Goal: Information Seeking & Learning: Find specific page/section

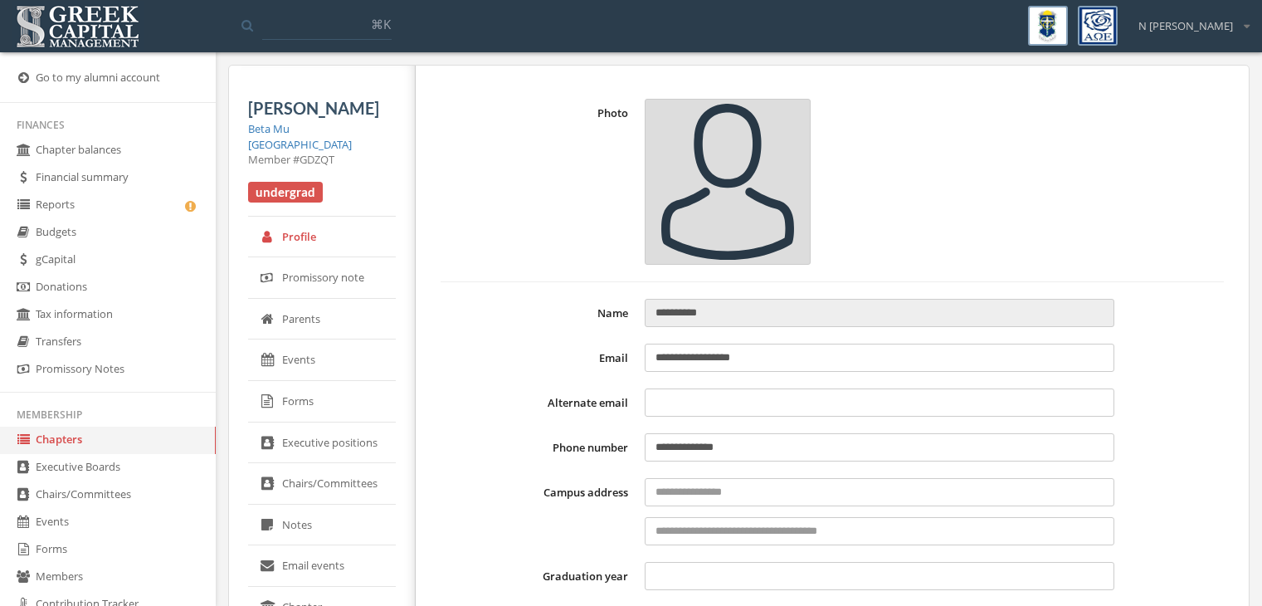
select select "******"
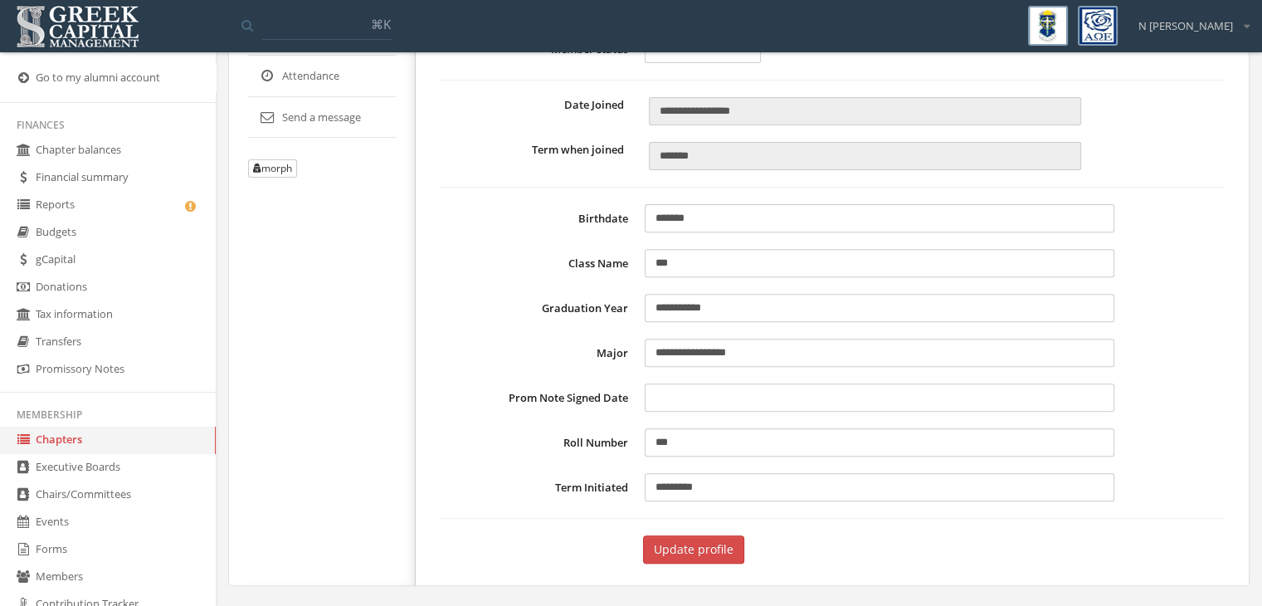
scroll to position [415, 0]
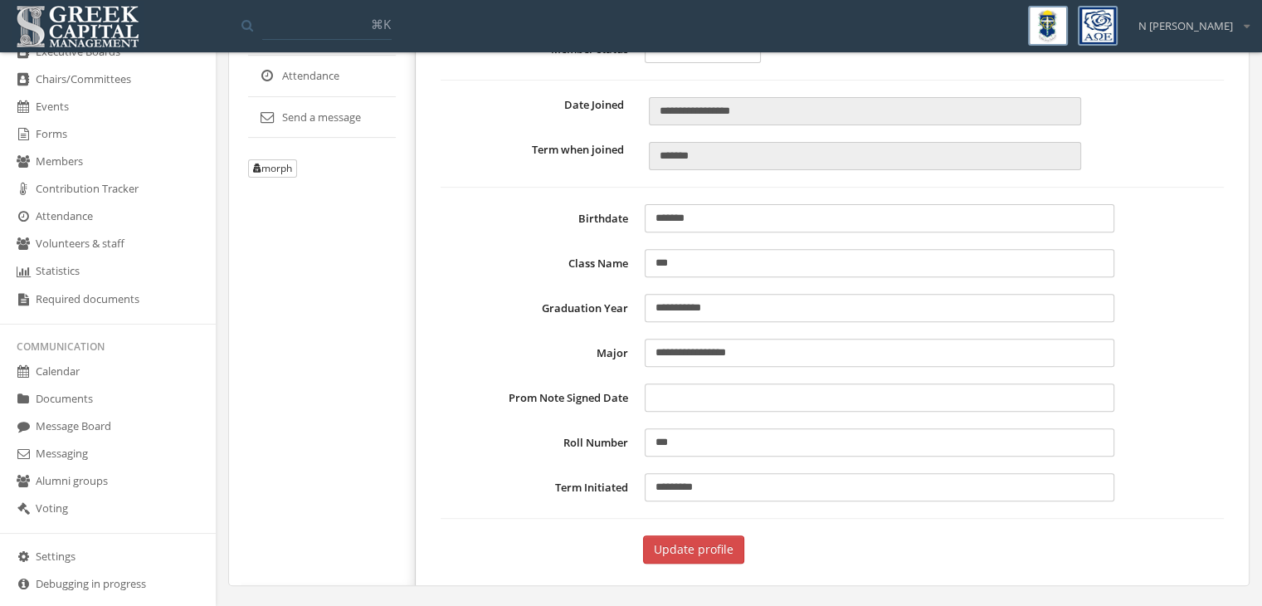
click at [90, 553] on link "Settings" at bounding box center [108, 557] width 216 height 27
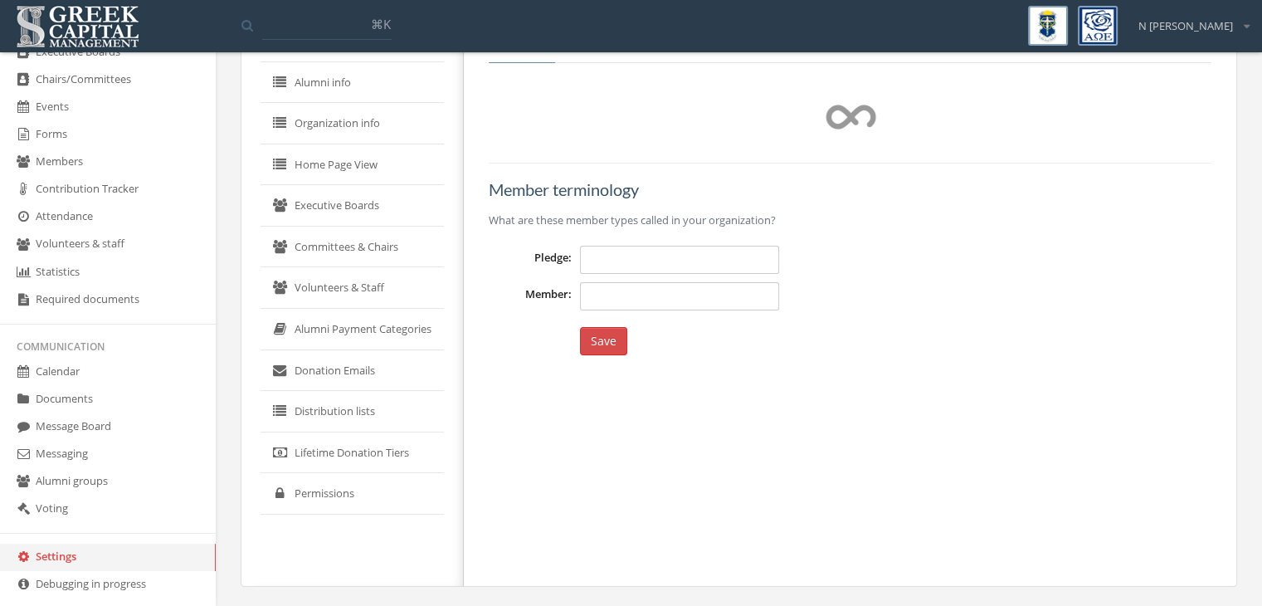
type input "*********"
type input "******"
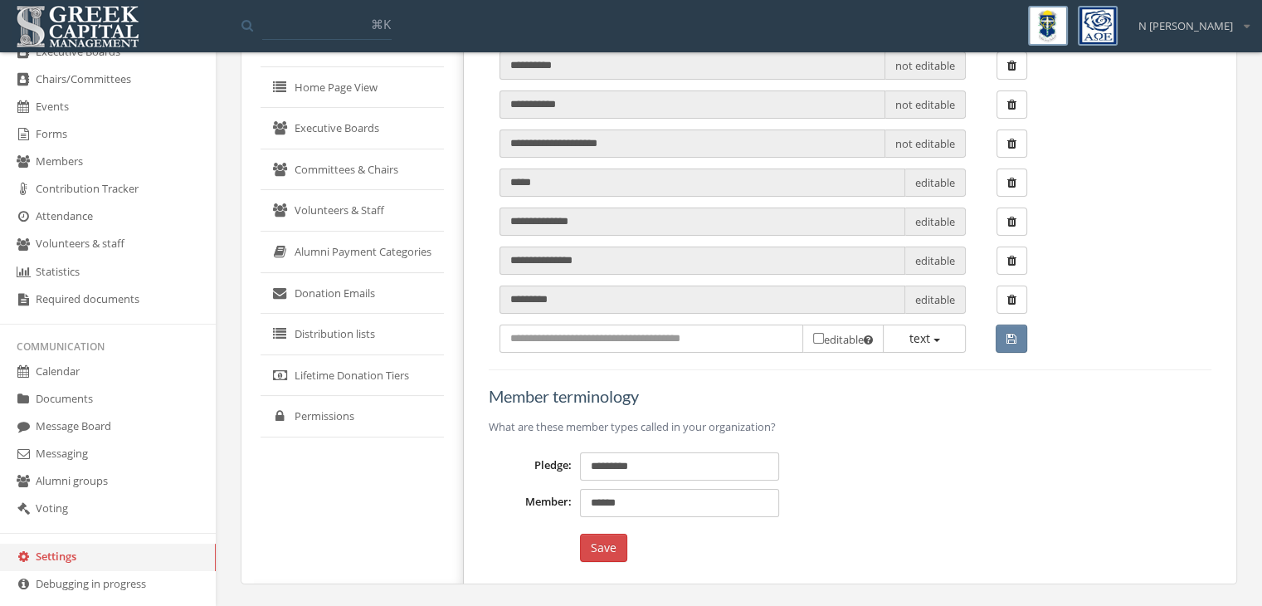
drag, startPoint x: 129, startPoint y: 431, endPoint x: 255, endPoint y: 305, distance: 177.2
drag, startPoint x: 255, startPoint y: 305, endPoint x: 226, endPoint y: 330, distance: 37.7
click at [226, 330] on div "**********" at bounding box center [739, 251] width 1047 height 710
click at [312, 422] on link "Permissions" at bounding box center [352, 416] width 183 height 41
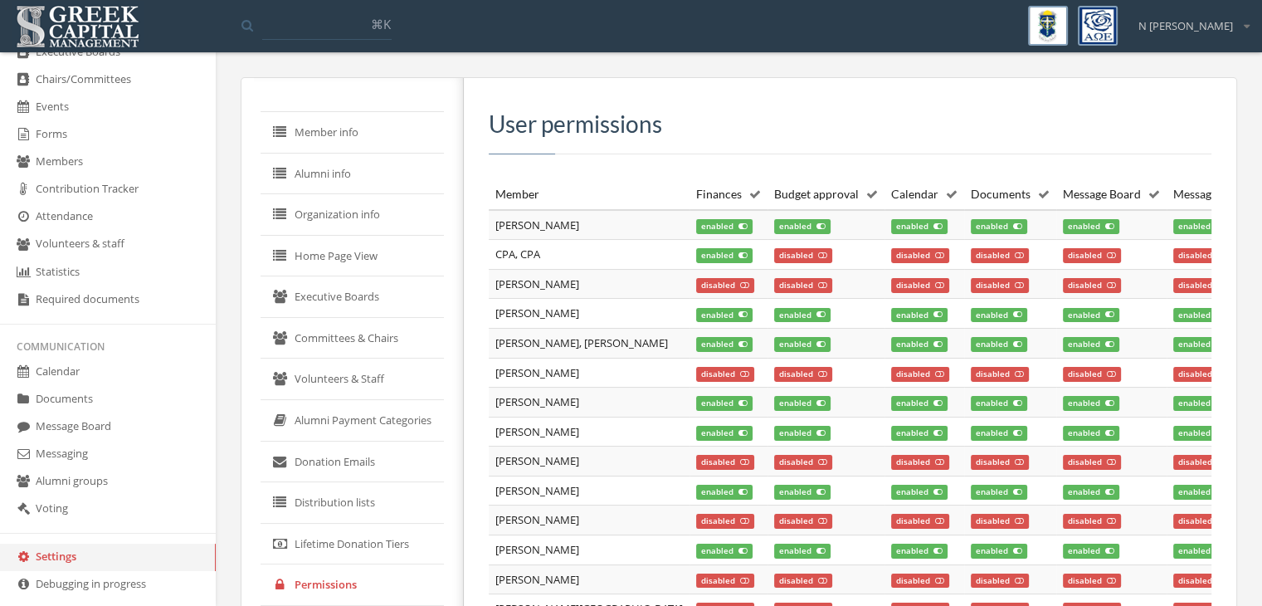
click at [935, 287] on icon at bounding box center [939, 285] width 9 height 8
click at [971, 285] on span "disabled" at bounding box center [1000, 285] width 58 height 15
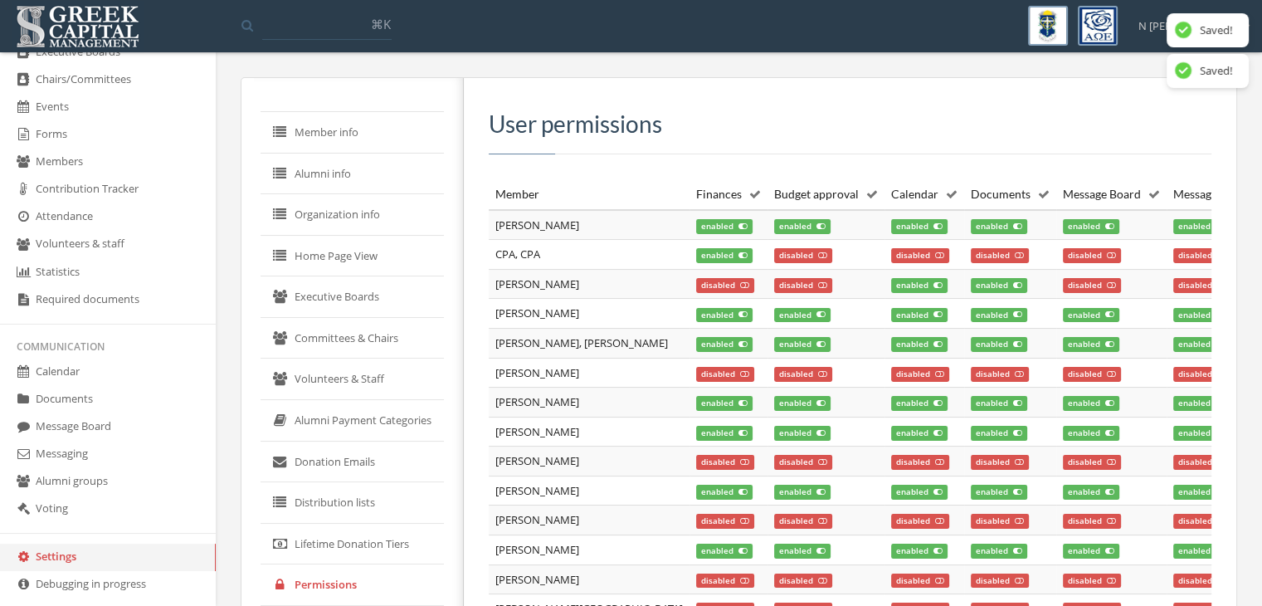
click at [1063, 284] on span "disabled" at bounding box center [1092, 285] width 58 height 15
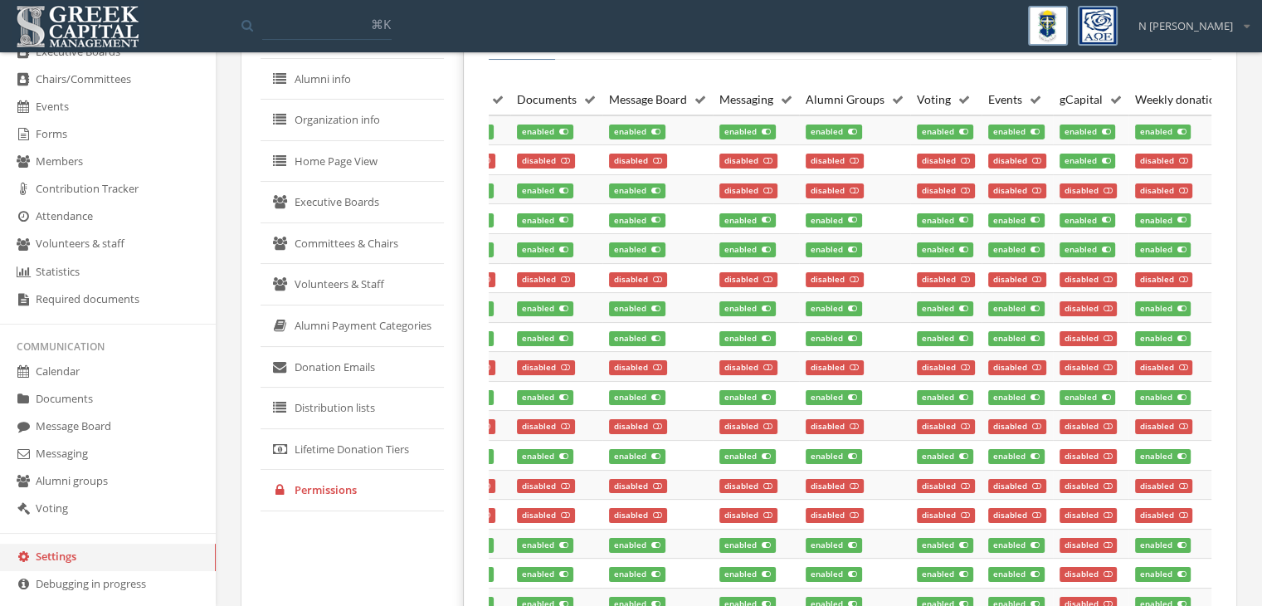
scroll to position [176, 0]
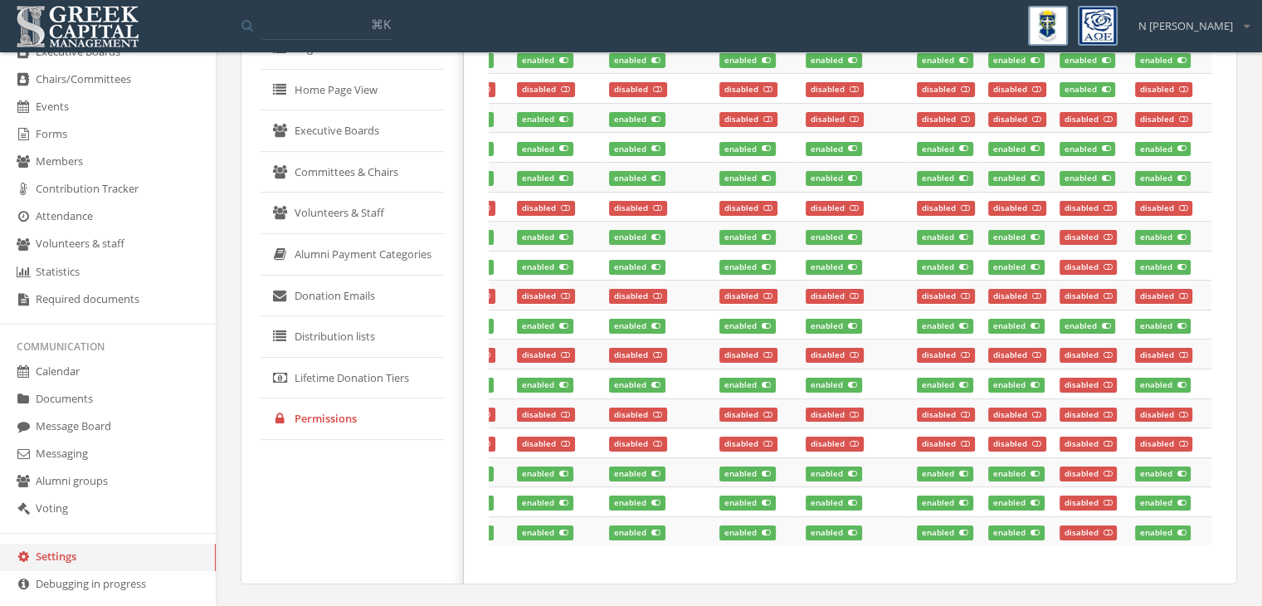
click at [1060, 548] on div "Member Finances Budget approval Calendar Documents Message Board Messaging Alum…" at bounding box center [850, 287] width 723 height 549
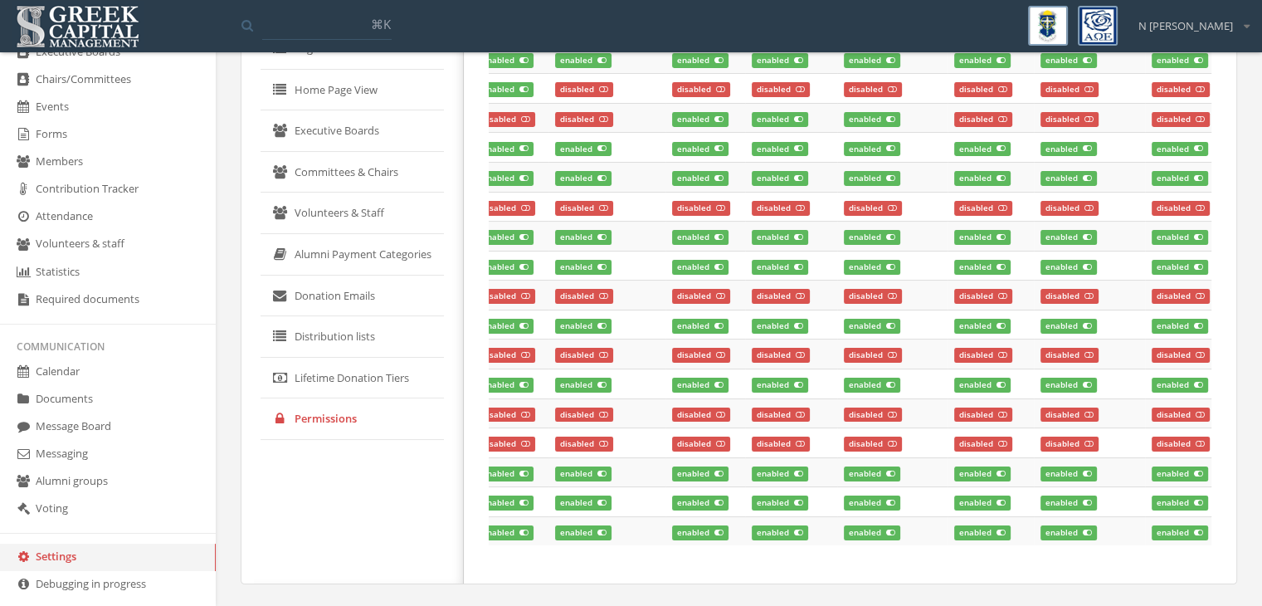
scroll to position [0, 41]
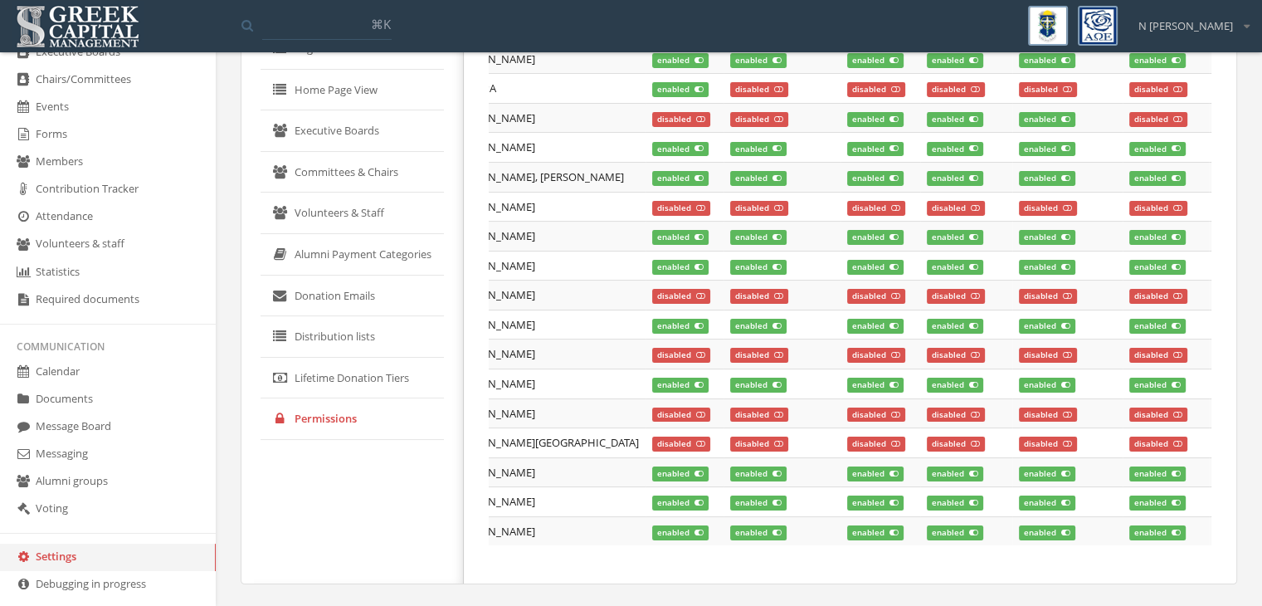
drag, startPoint x: 1060, startPoint y: 561, endPoint x: 818, endPoint y: 558, distance: 242.4
click at [818, 559] on div "Member Finances Budget approval Calendar Documents Message Board Messaging Alum…" at bounding box center [850, 287] width 723 height 549
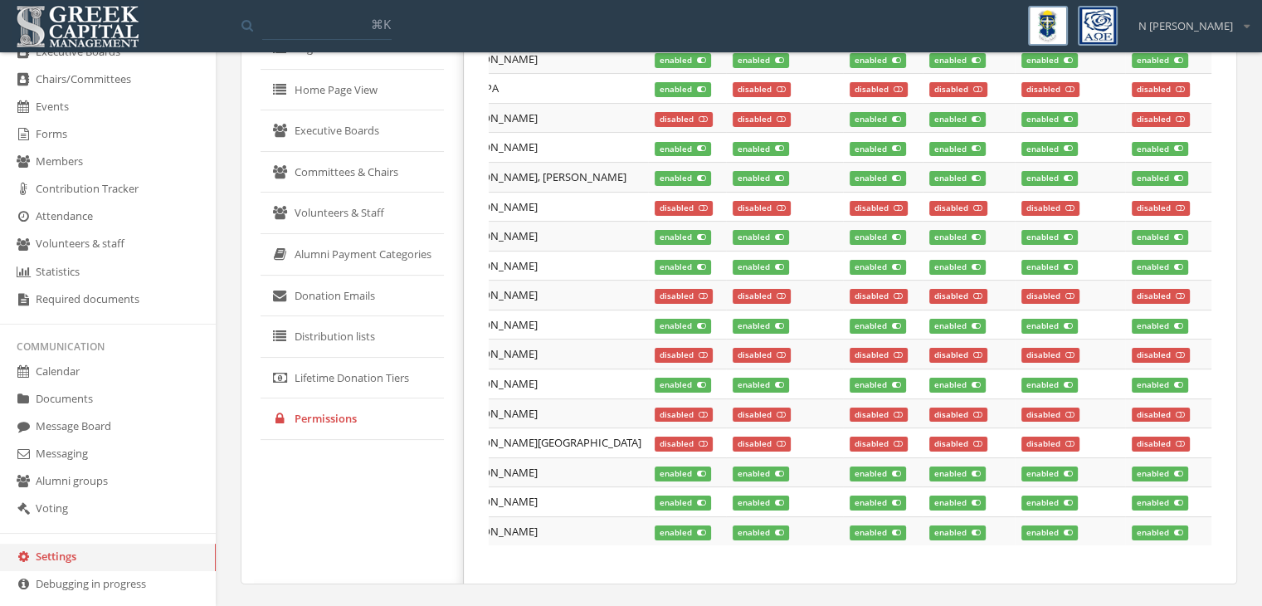
click at [814, 539] on div "Member Finances Budget approval Calendar Documents Message Board Messaging Alum…" at bounding box center [850, 287] width 723 height 549
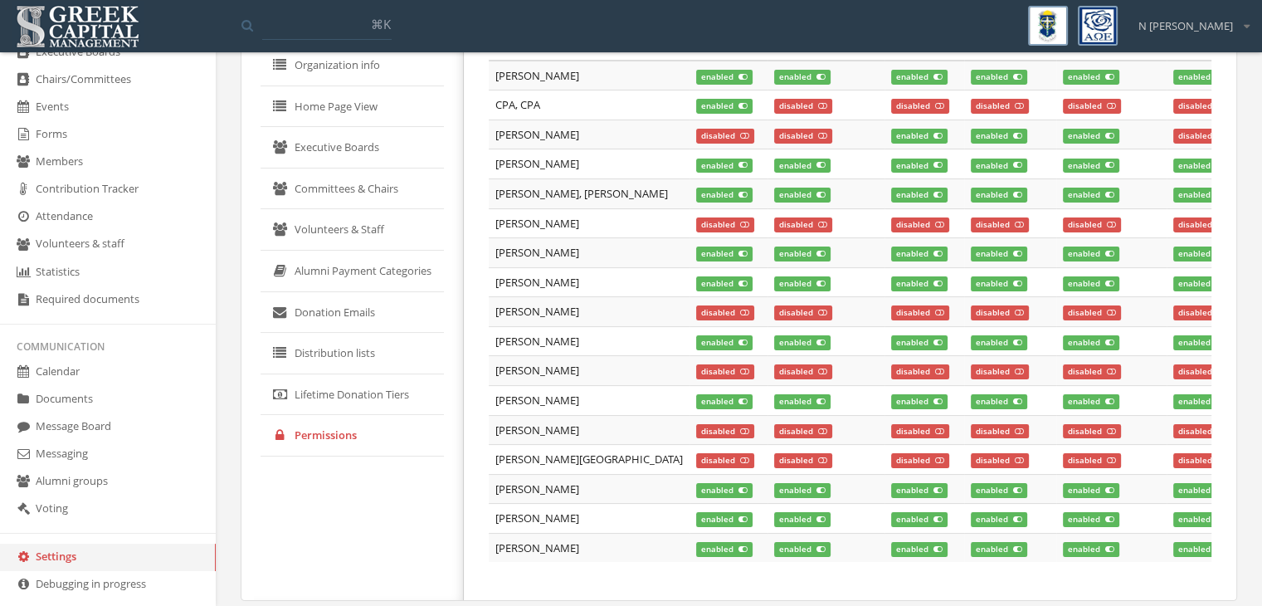
scroll to position [166, 0]
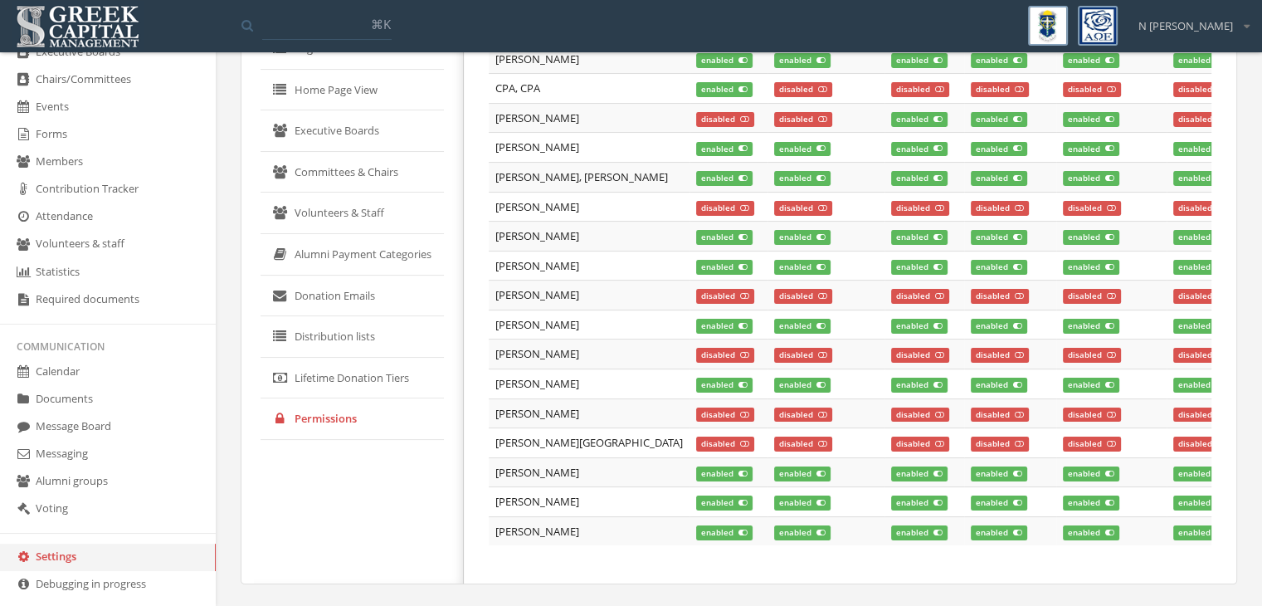
click at [891, 293] on span "disabled" at bounding box center [920, 296] width 58 height 15
click at [971, 290] on span "disabled" at bounding box center [1000, 296] width 58 height 15
click at [1063, 296] on span "disabled" at bounding box center [1092, 296] width 58 height 15
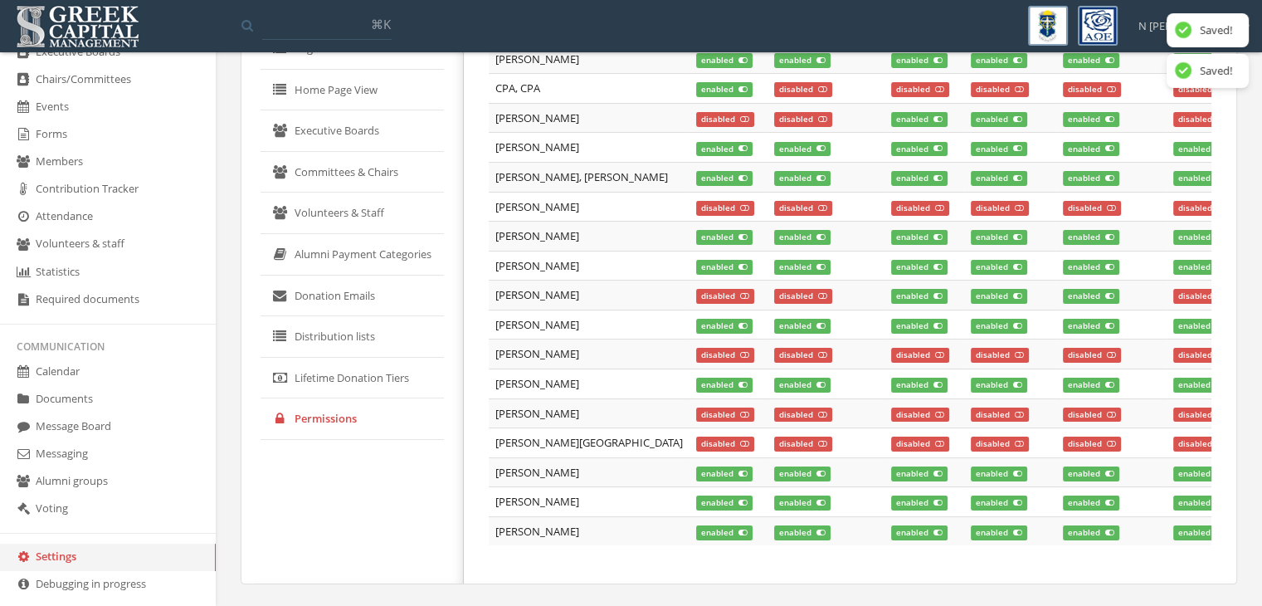
click at [885, 369] on td "enabled" at bounding box center [925, 384] width 80 height 30
click at [891, 348] on span "disabled" at bounding box center [920, 355] width 58 height 15
click at [964, 343] on td "disabled" at bounding box center [1010, 354] width 92 height 30
click at [971, 350] on span "disabled" at bounding box center [1000, 355] width 58 height 15
click at [1063, 351] on span "disabled" at bounding box center [1092, 355] width 58 height 15
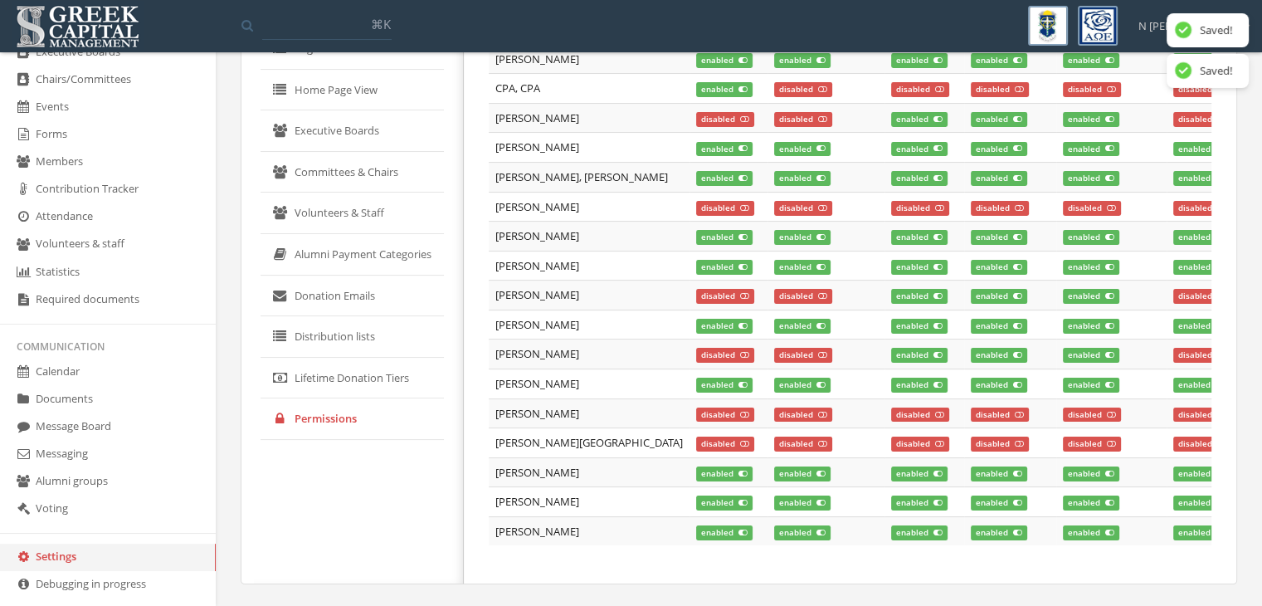
click at [891, 418] on span "disabled" at bounding box center [920, 415] width 58 height 15
click at [891, 448] on span "disabled" at bounding box center [920, 444] width 58 height 15
click at [1015, 440] on icon at bounding box center [1019, 444] width 9 height 8
click at [971, 410] on span "disabled" at bounding box center [1000, 415] width 58 height 15
click at [1063, 412] on span "disabled" at bounding box center [1092, 415] width 58 height 15
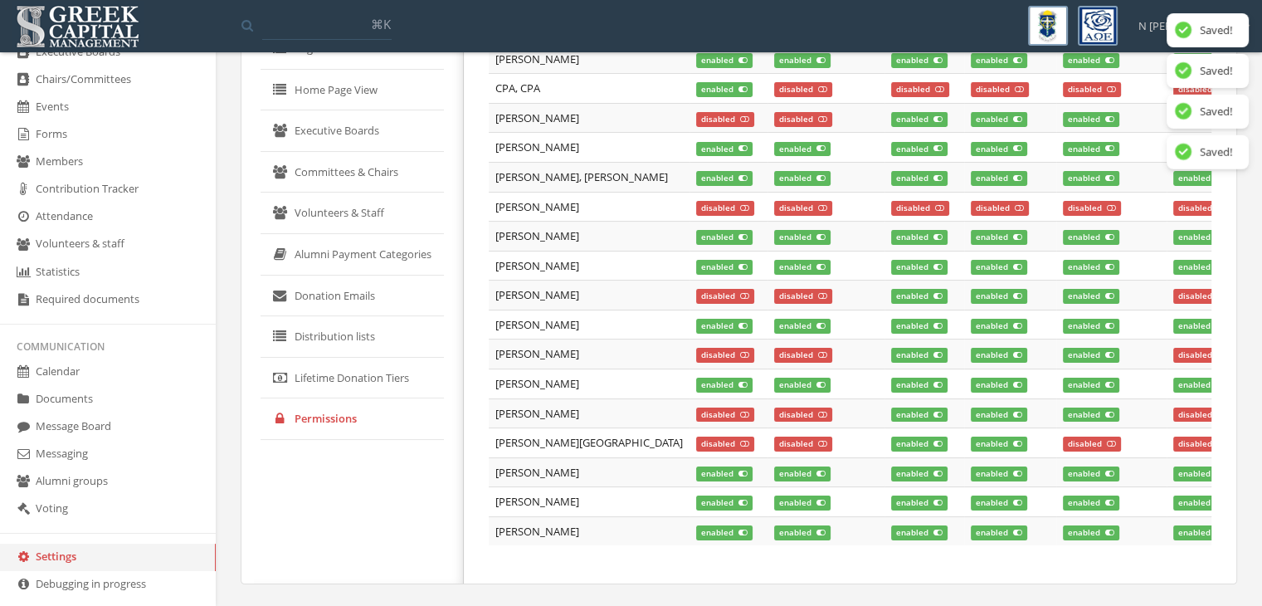
click at [1057, 450] on td "disabled" at bounding box center [1112, 443] width 110 height 30
click at [1063, 437] on span "disabled" at bounding box center [1092, 444] width 58 height 15
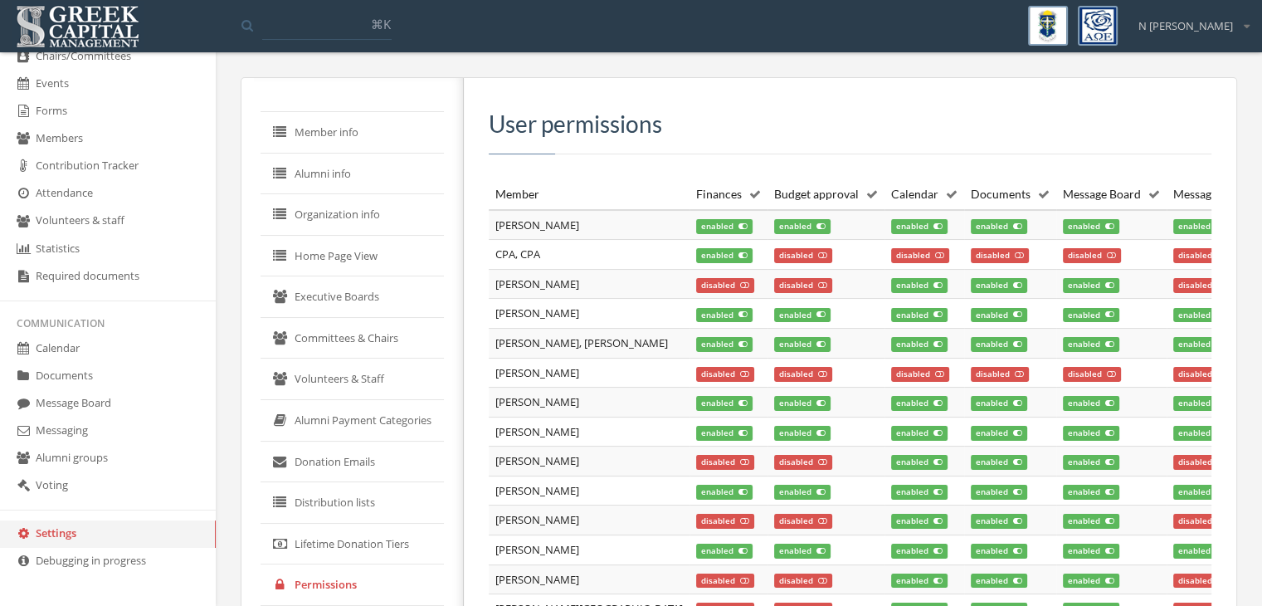
scroll to position [0, 0]
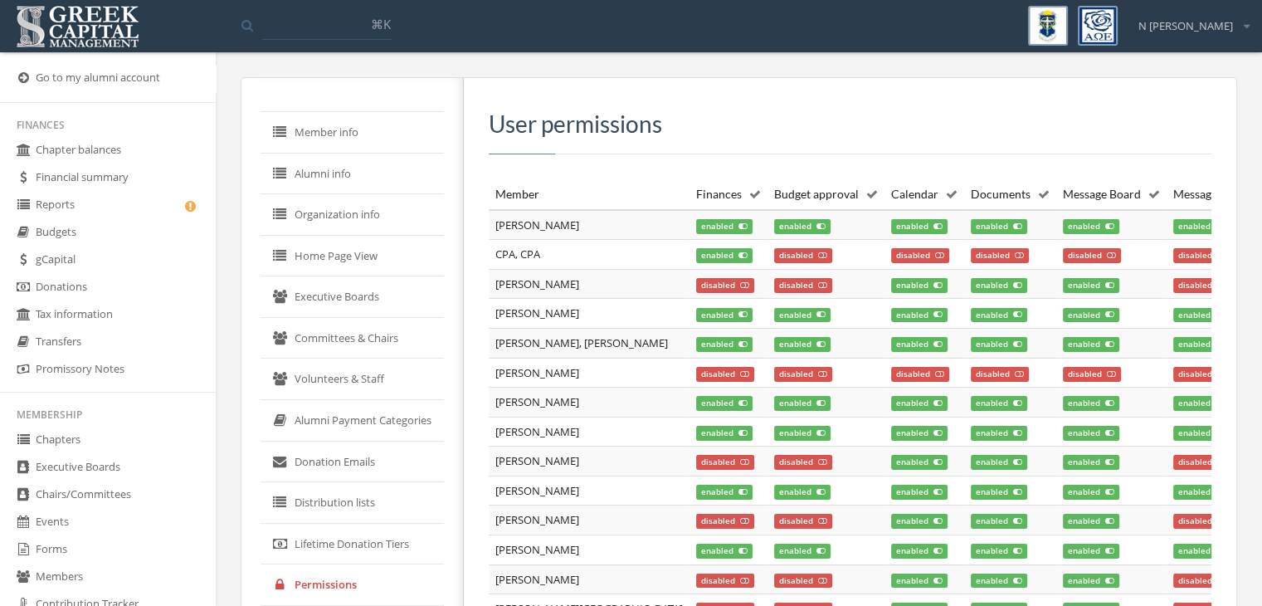
click at [114, 198] on link "Reports" at bounding box center [108, 205] width 216 height 27
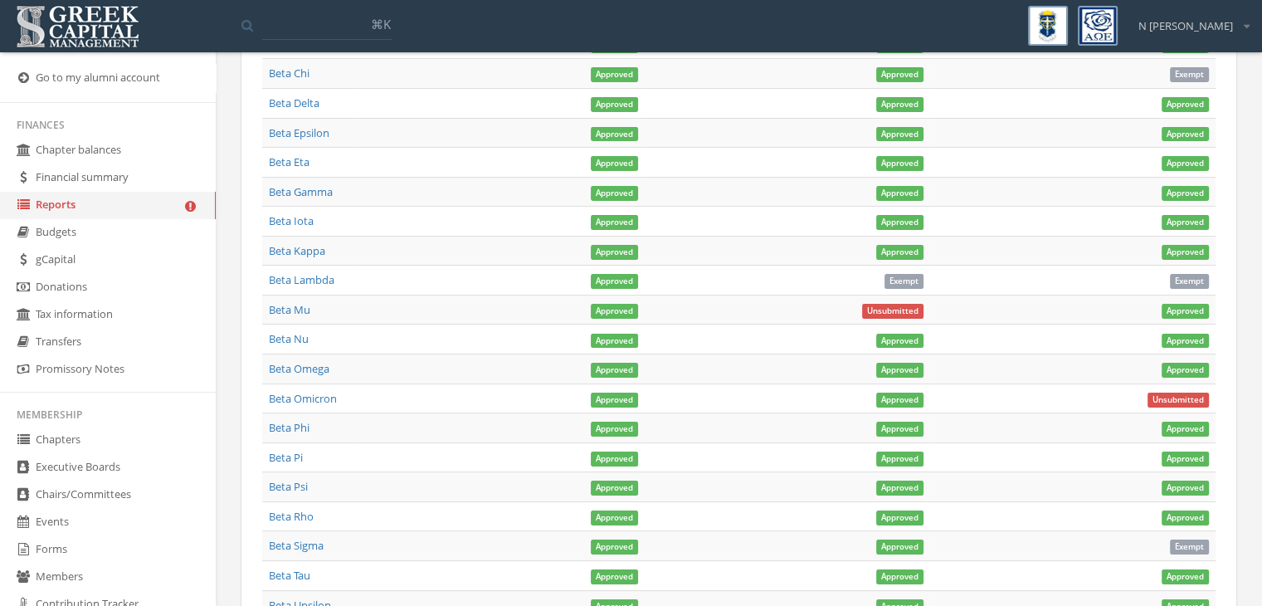
scroll to position [847, 0]
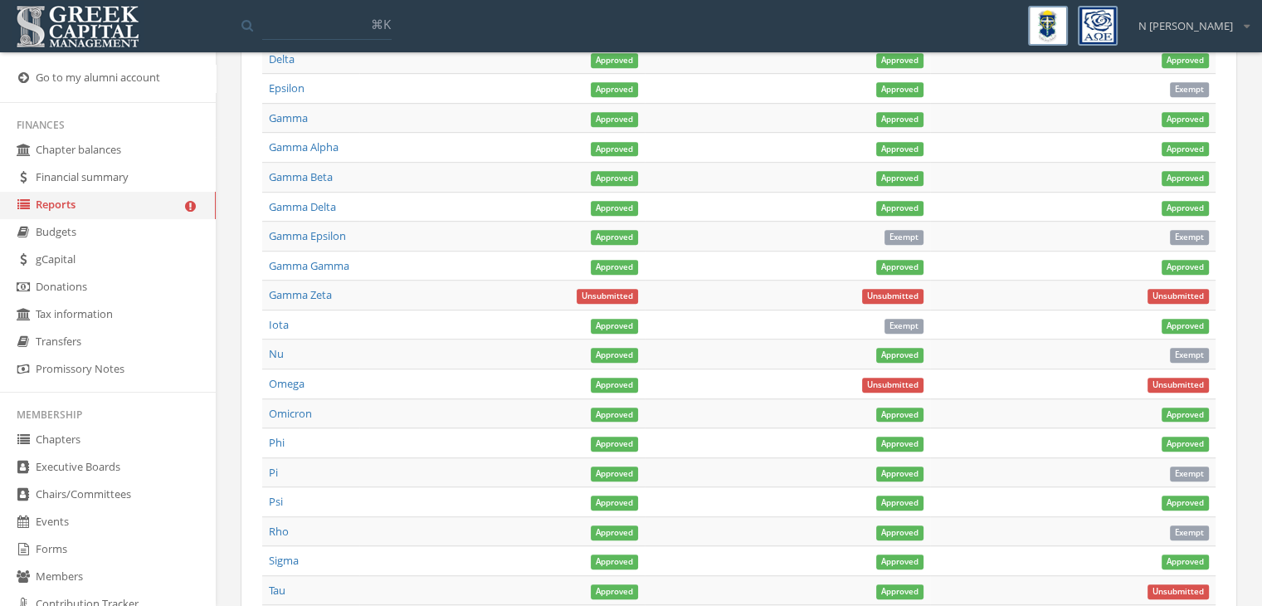
click at [321, 302] on link "Gamma Zeta" at bounding box center [300, 294] width 63 height 15
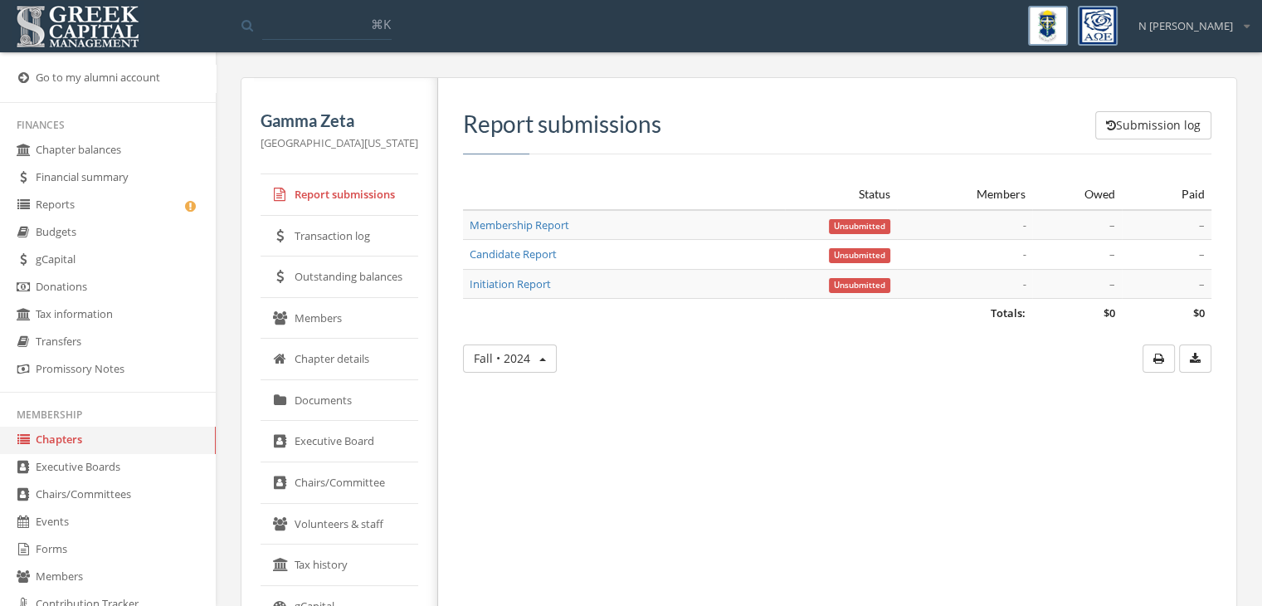
drag, startPoint x: 328, startPoint y: 314, endPoint x: 335, endPoint y: 324, distance: 12.4
click at [332, 321] on link "Members" at bounding box center [340, 318] width 158 height 41
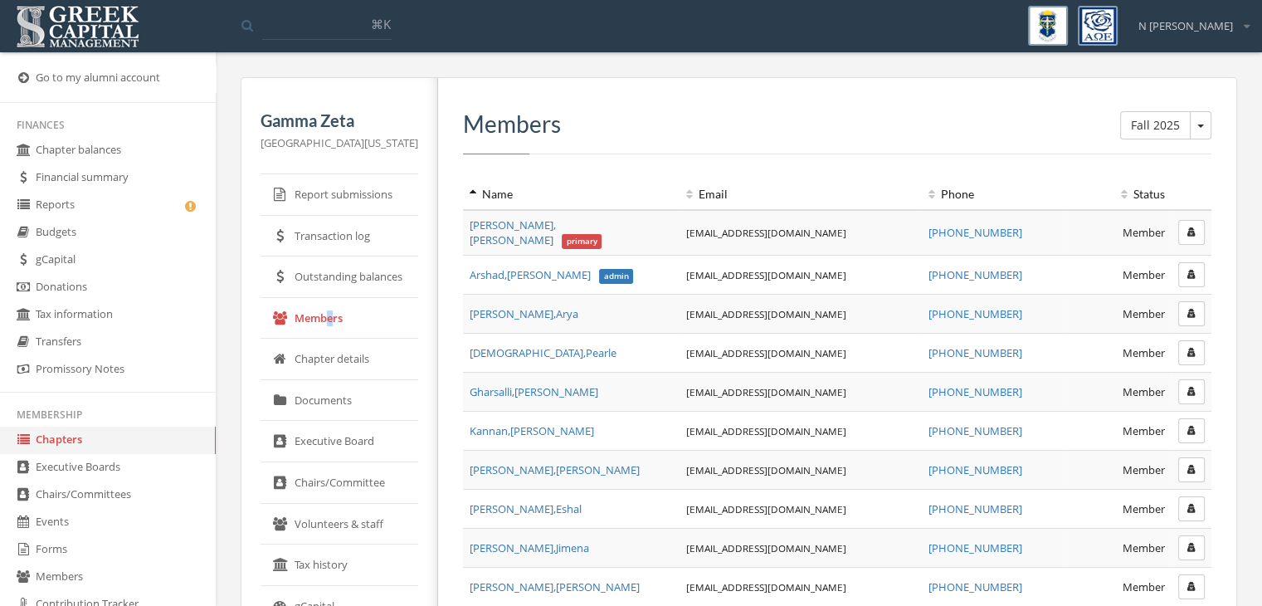
click at [61, 434] on link "Chapters" at bounding box center [108, 440] width 216 height 27
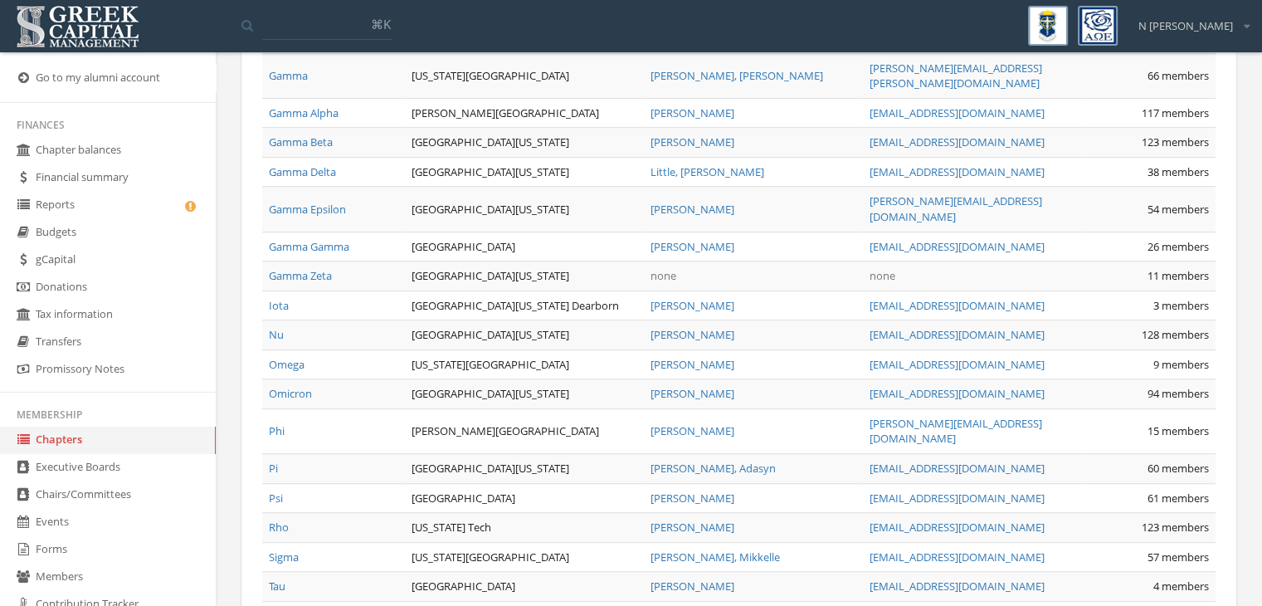
scroll to position [1111, 0]
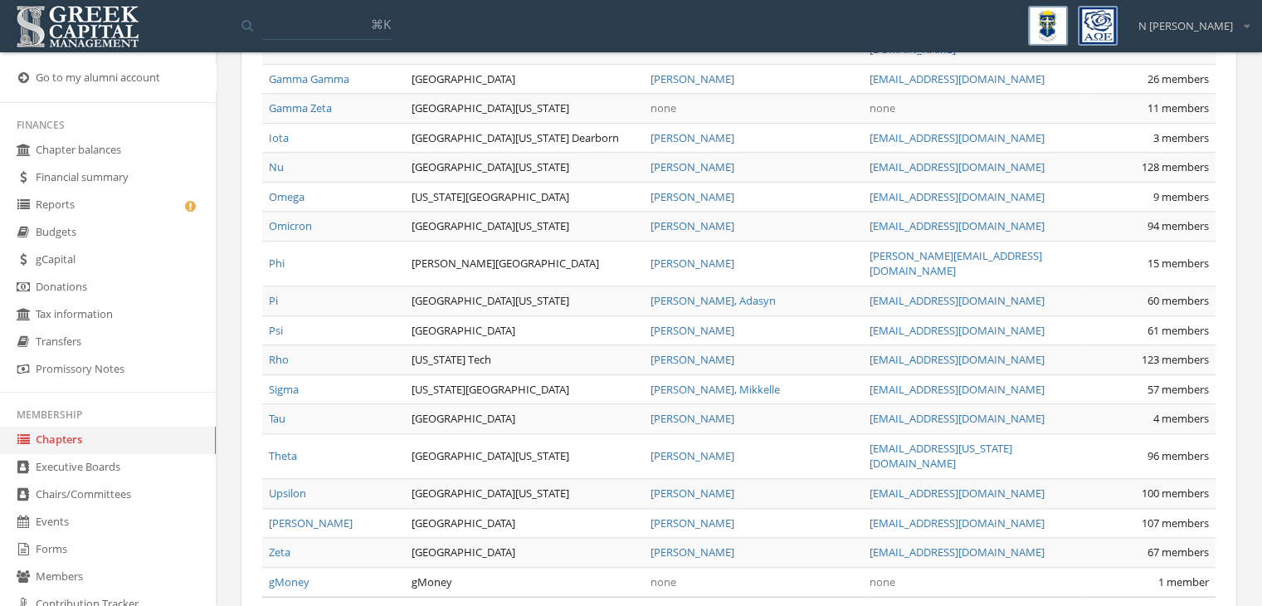
click at [61, 190] on ul "Finances Chapter balances Financial summary Reports Budgets gCapital Donations …" at bounding box center [108, 584] width 216 height 942
click at [124, 190] on link "Financial summary" at bounding box center [108, 177] width 216 height 27
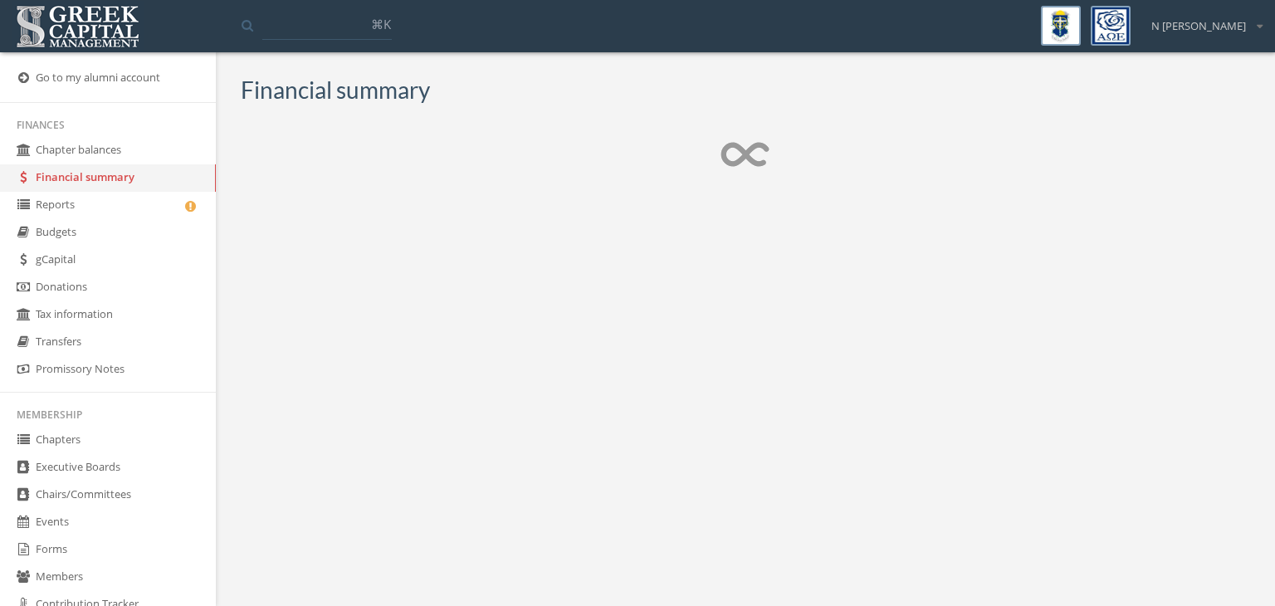
click at [121, 207] on link "Reports" at bounding box center [108, 205] width 216 height 27
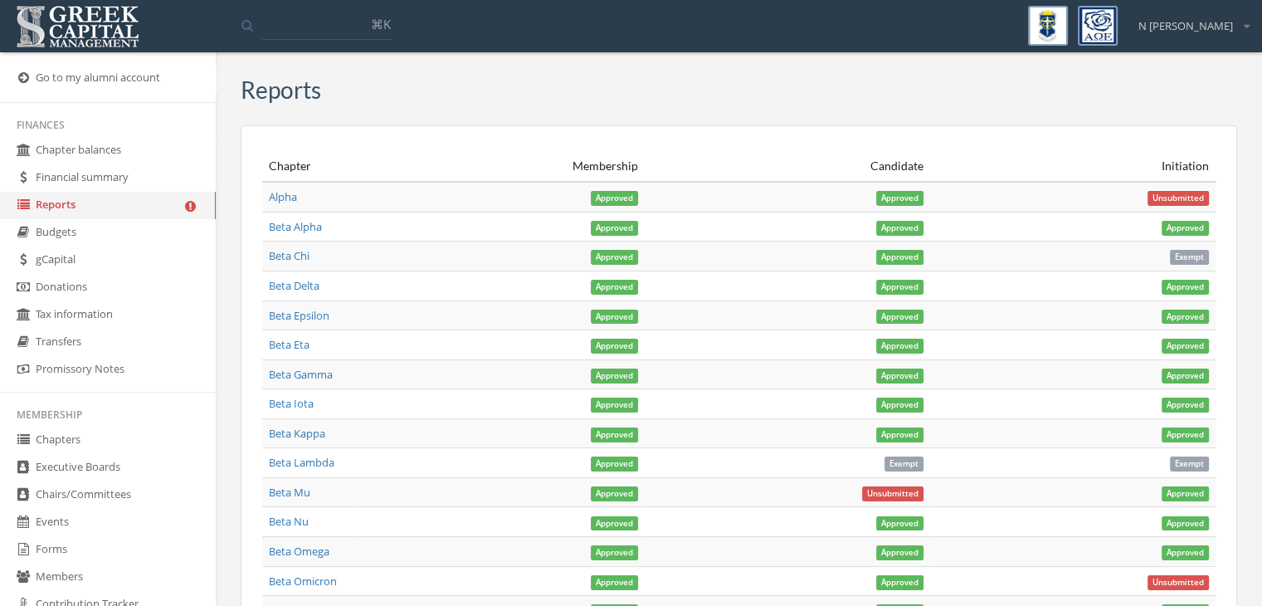
click at [75, 575] on link "Members" at bounding box center [108, 577] width 216 height 27
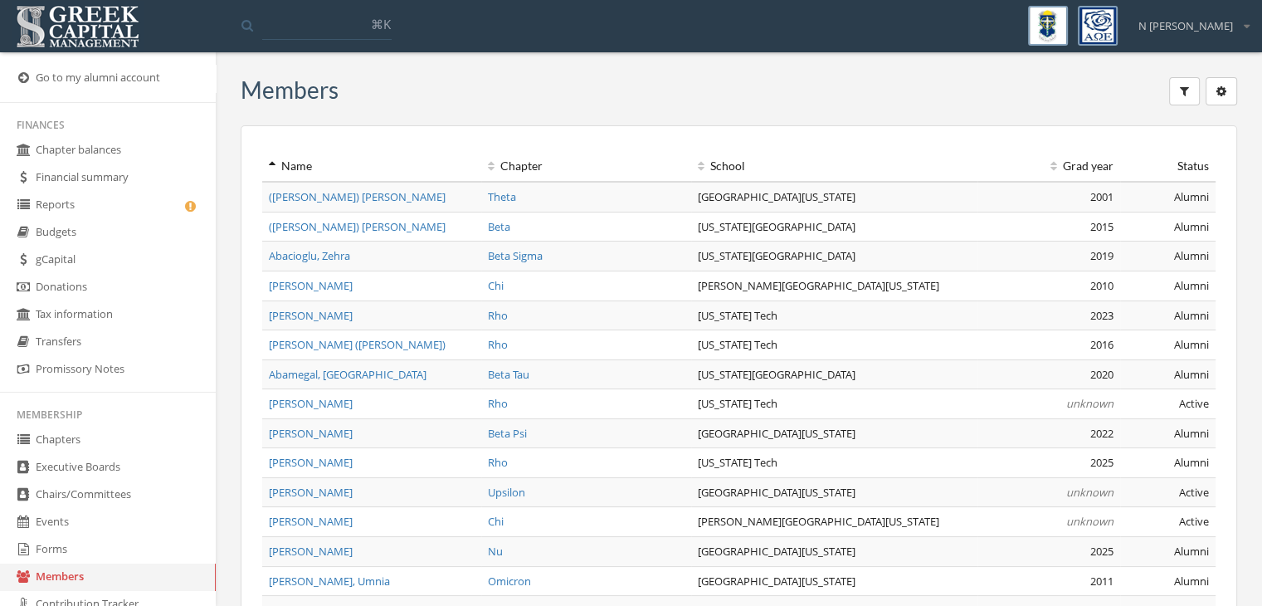
click at [1189, 80] on button "button" at bounding box center [1184, 91] width 31 height 28
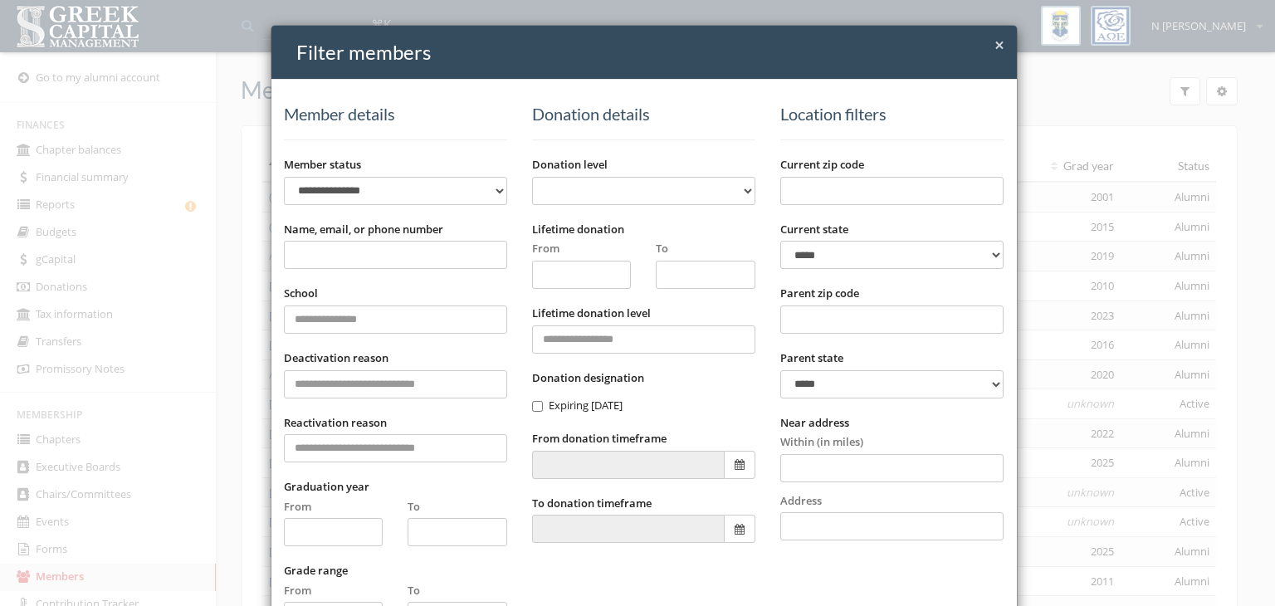
click at [885, 254] on select "**********" at bounding box center [891, 255] width 223 height 28
select select "**"
click at [780, 241] on select "**********" at bounding box center [891, 255] width 223 height 28
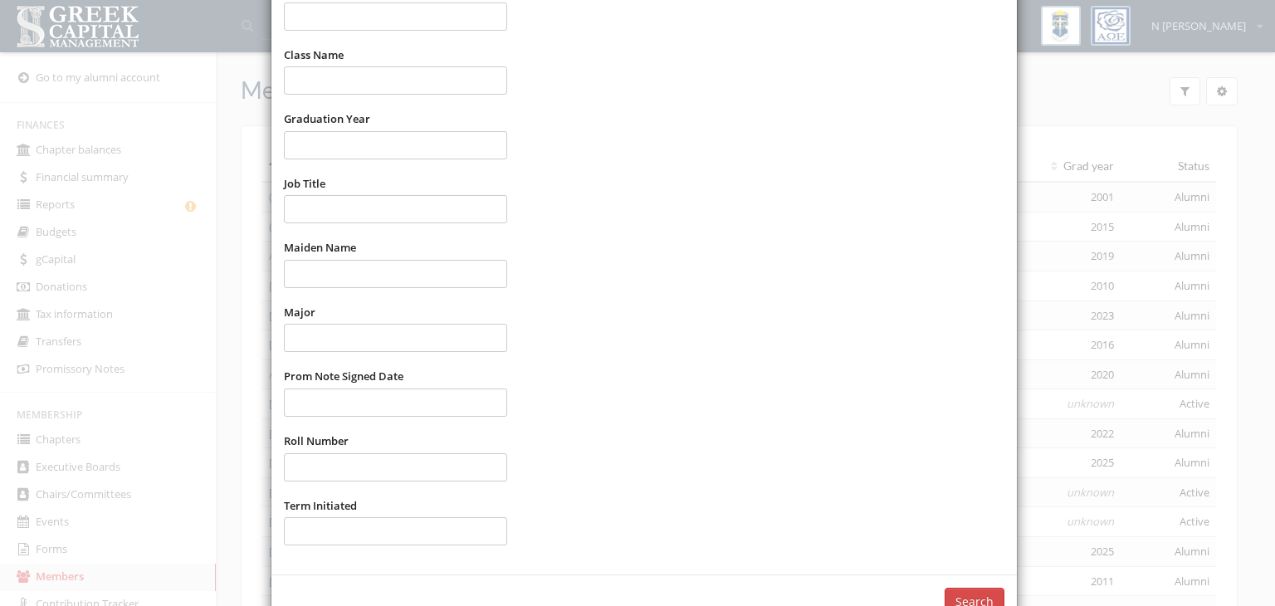
scroll to position [956, 0]
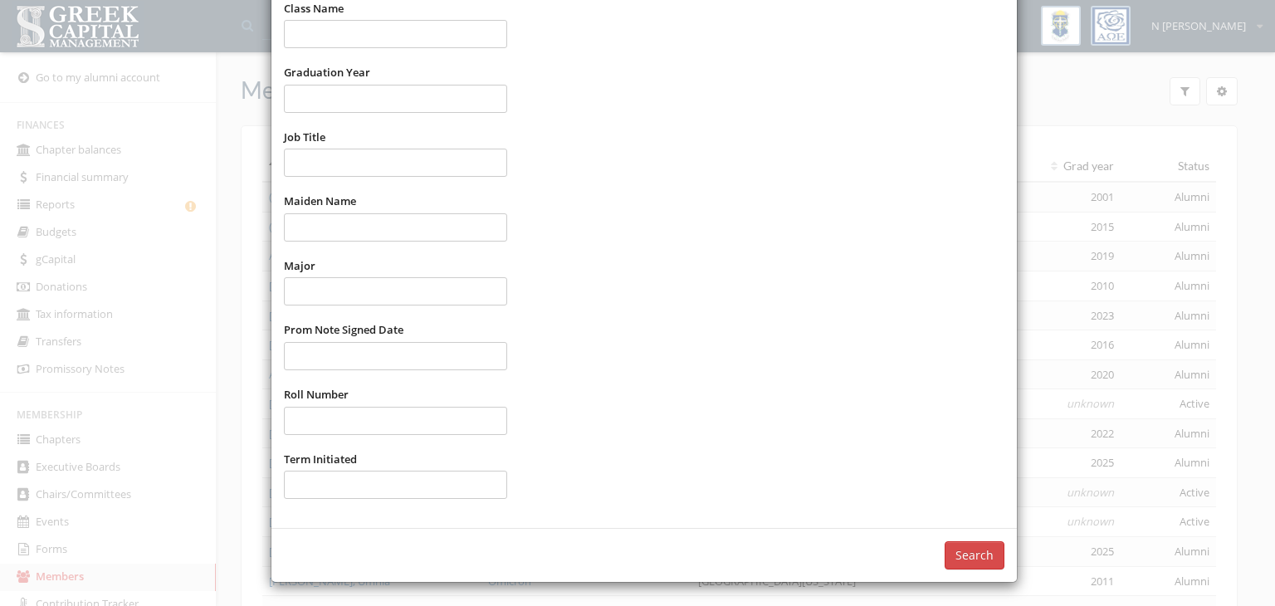
click at [947, 547] on button "Search" at bounding box center [975, 555] width 60 height 28
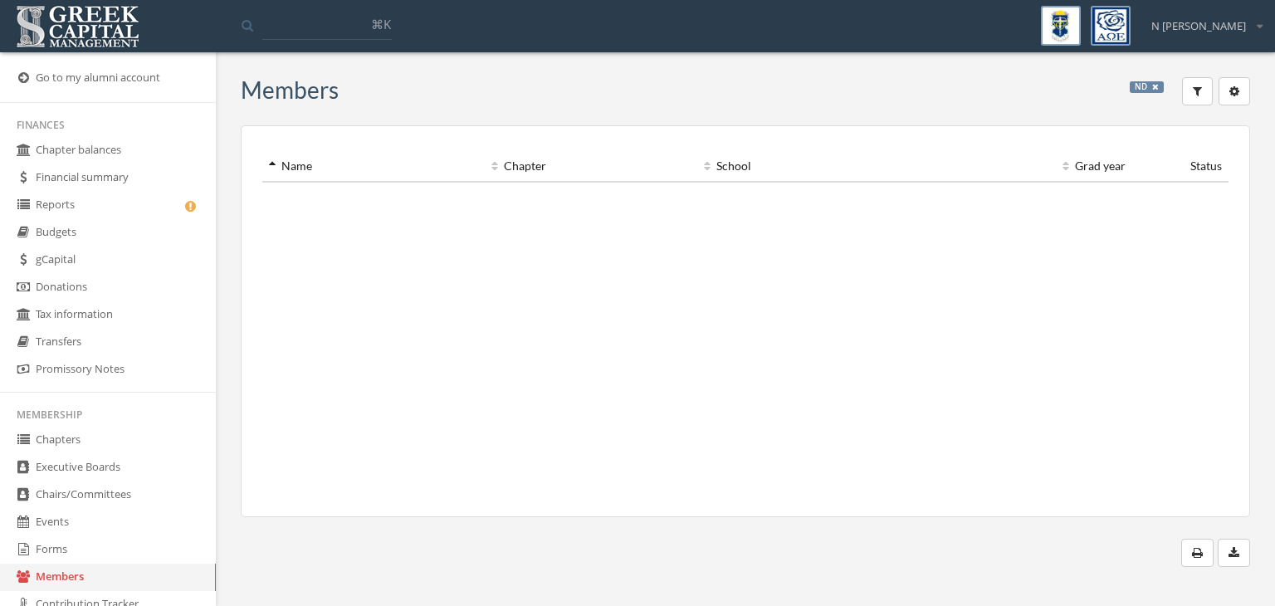
click at [1160, 89] on span "ND" at bounding box center [1147, 87] width 34 height 12
click at [1157, 87] on icon at bounding box center [1155, 87] width 7 height 8
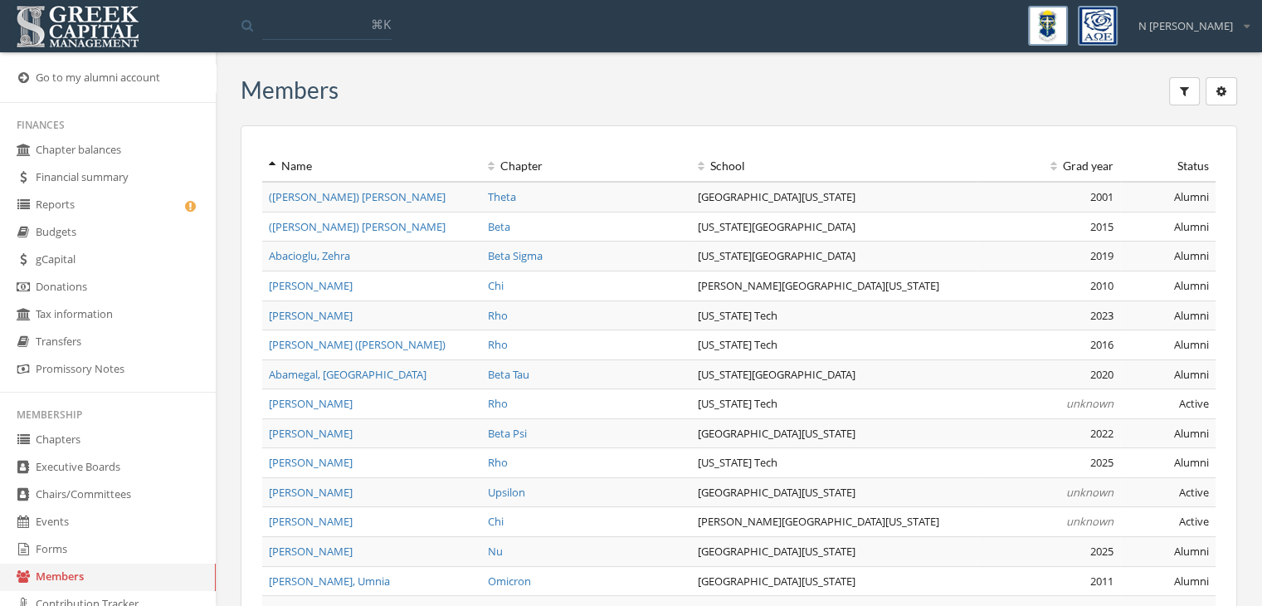
click at [1183, 87] on icon "button" at bounding box center [1184, 91] width 9 height 12
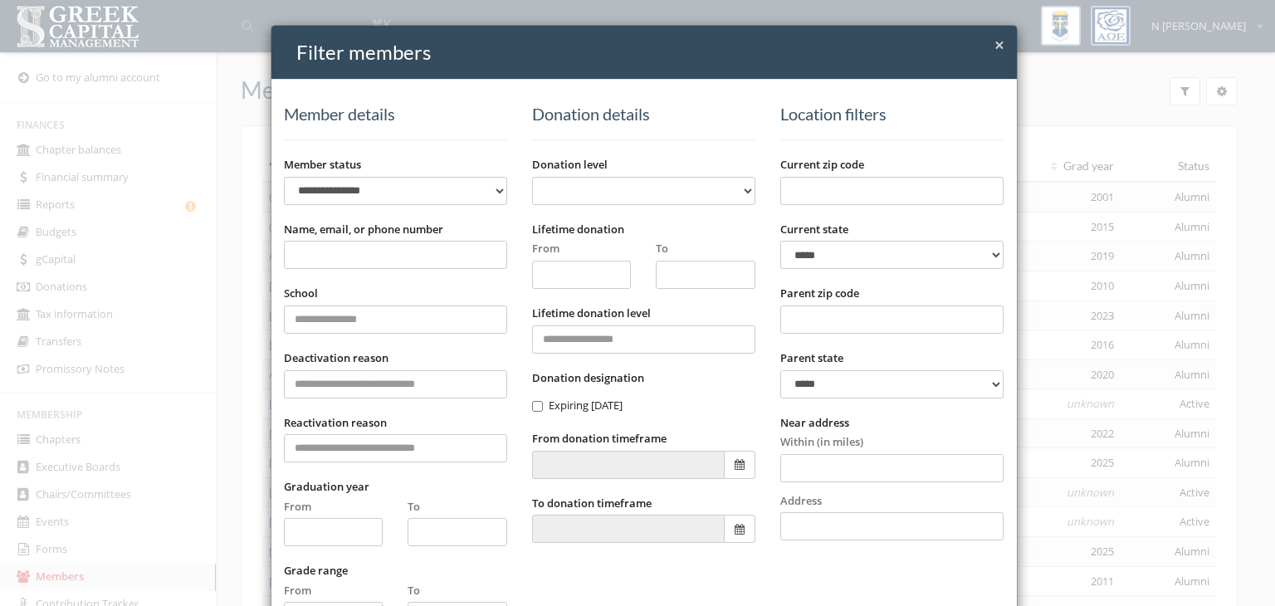
drag, startPoint x: 372, startPoint y: 256, endPoint x: 410, endPoint y: 234, distance: 44.3
click at [372, 256] on input "Name, email, or phone number" at bounding box center [395, 255] width 223 height 28
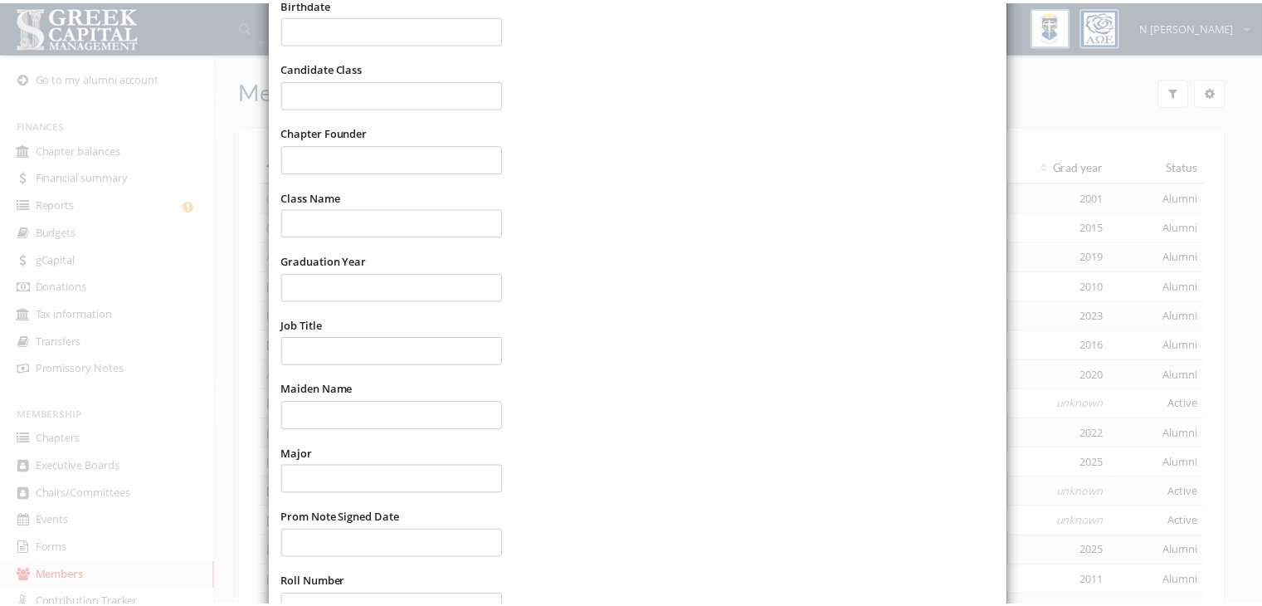
scroll to position [913, 0]
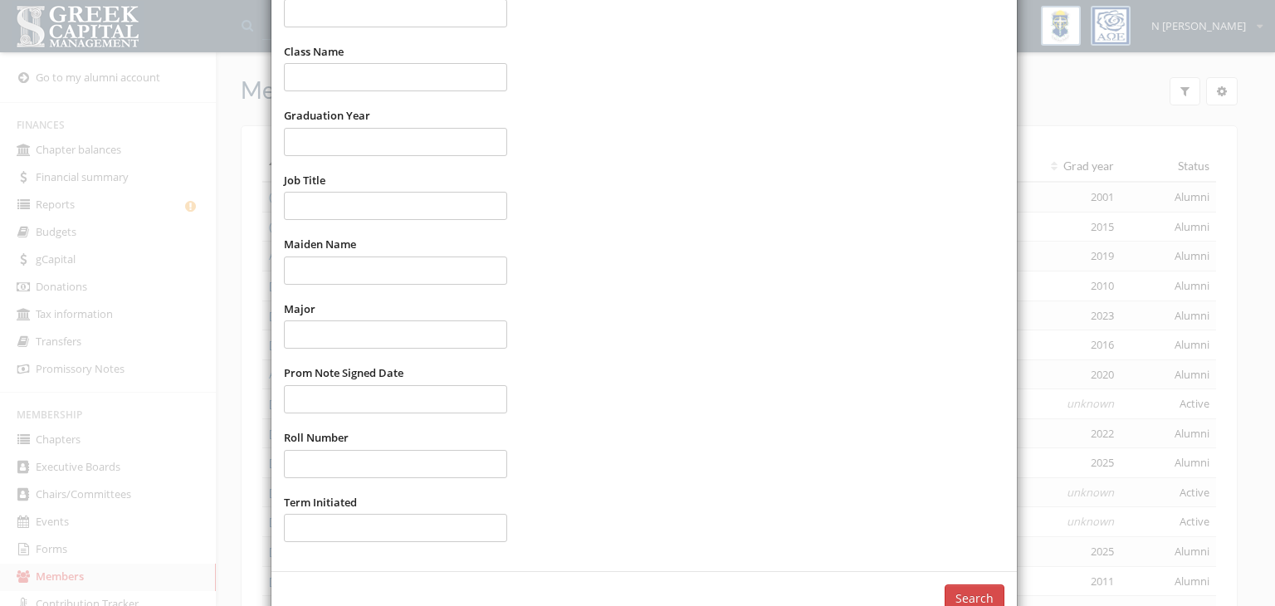
type input "*****"
click at [952, 592] on button "Search" at bounding box center [975, 598] width 60 height 28
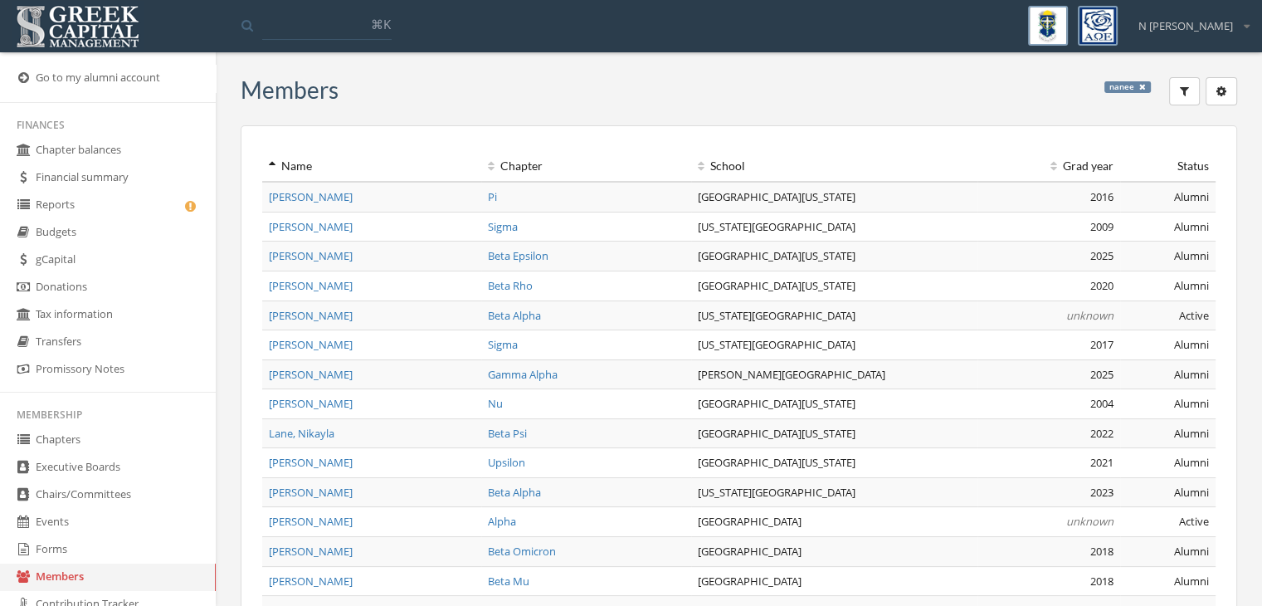
click at [1182, 87] on icon "button" at bounding box center [1184, 91] width 9 height 12
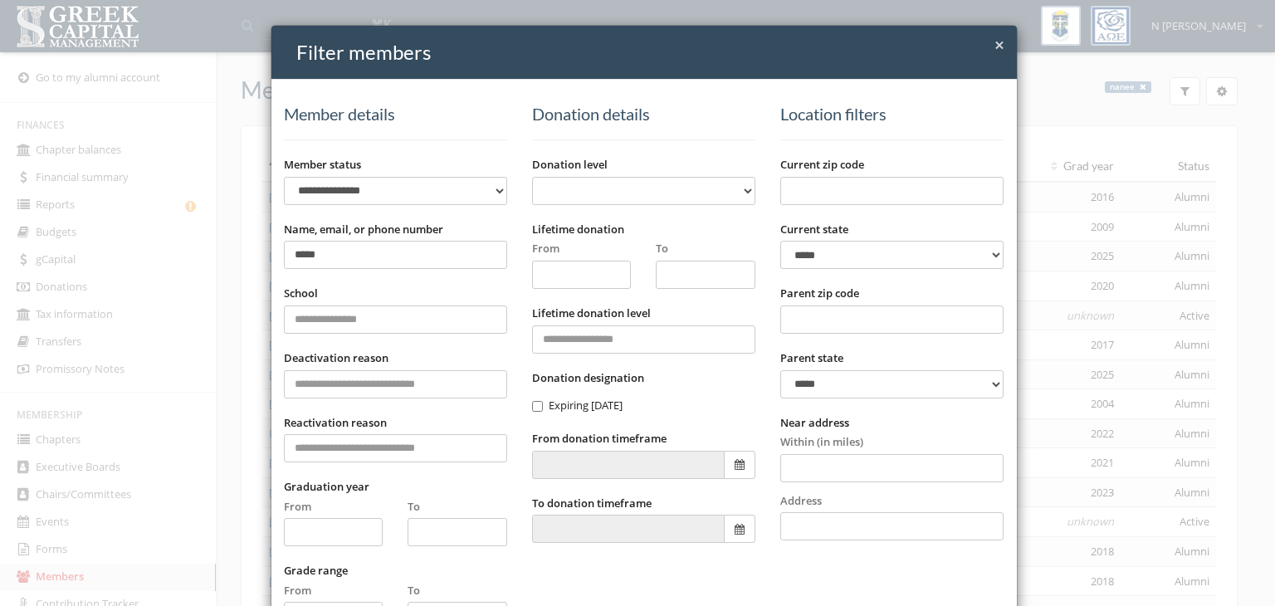
click at [369, 255] on input "*****" at bounding box center [395, 255] width 223 height 28
type input "**********"
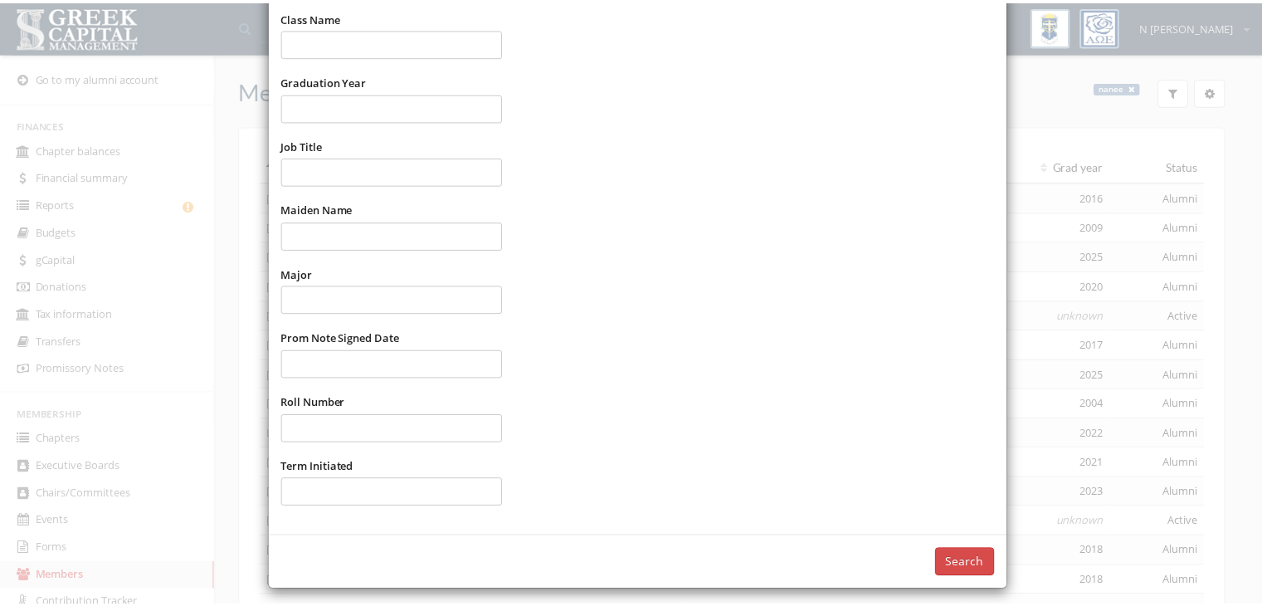
scroll to position [956, 0]
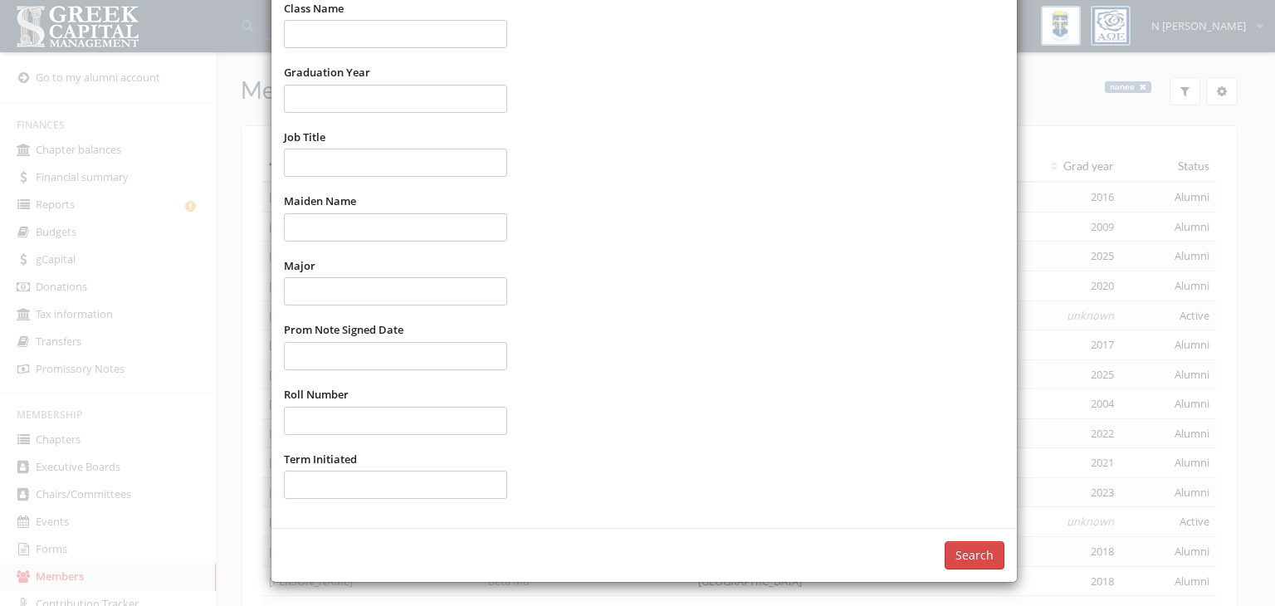
click at [979, 557] on button "Search" at bounding box center [975, 555] width 60 height 28
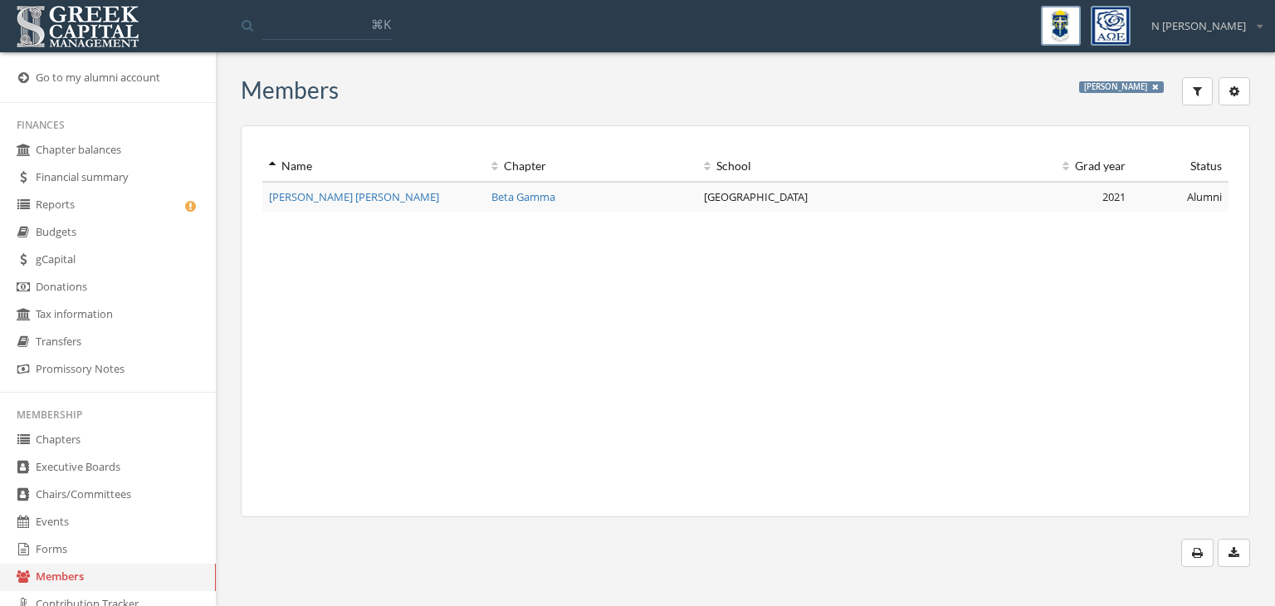
click at [371, 198] on span "[PERSON_NAME] [PERSON_NAME]" at bounding box center [354, 196] width 170 height 15
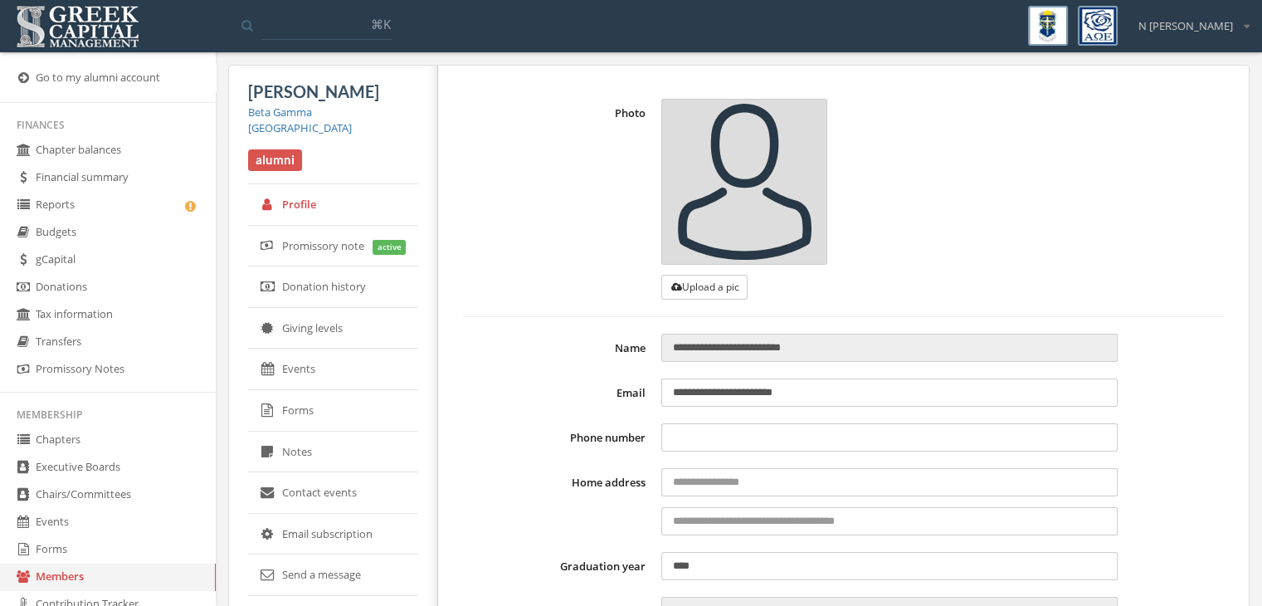
scroll to position [249, 0]
